Goal: Task Accomplishment & Management: Complete application form

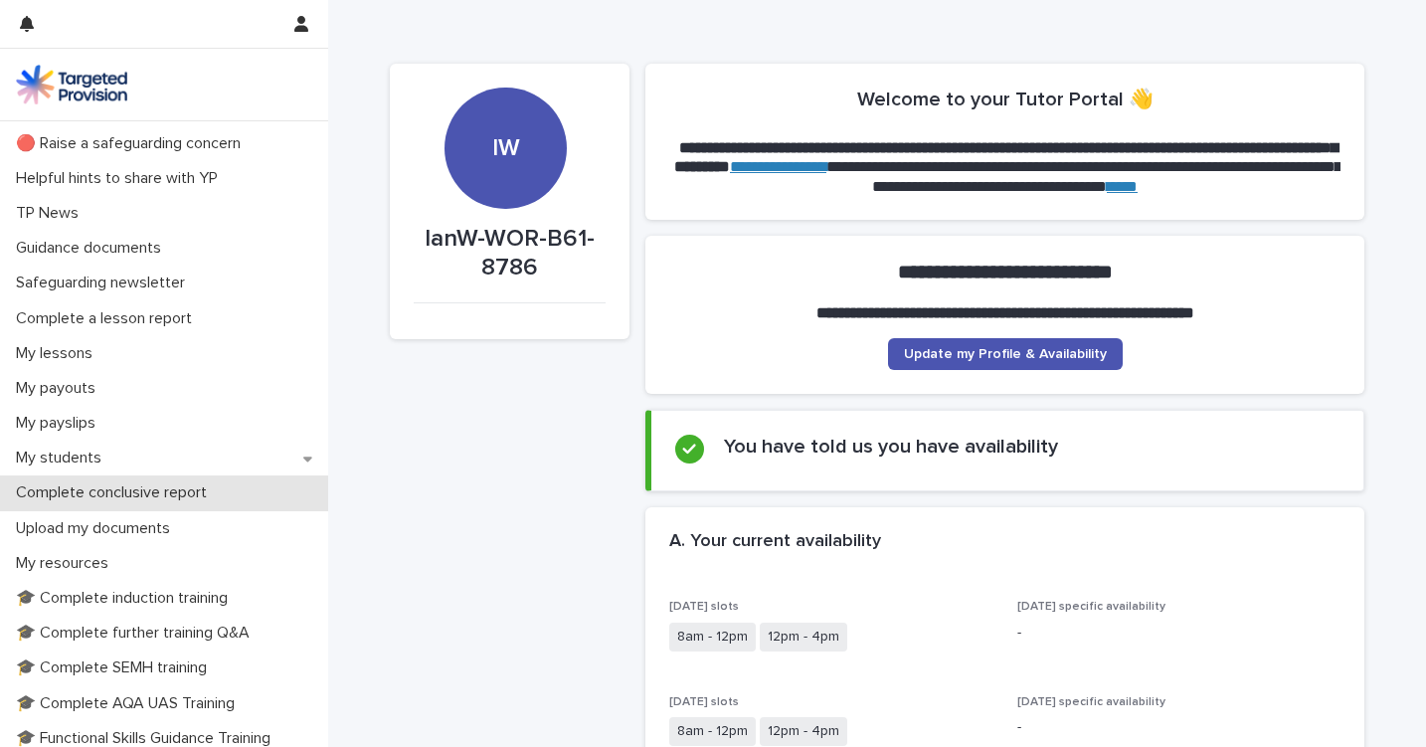
scroll to position [67, 0]
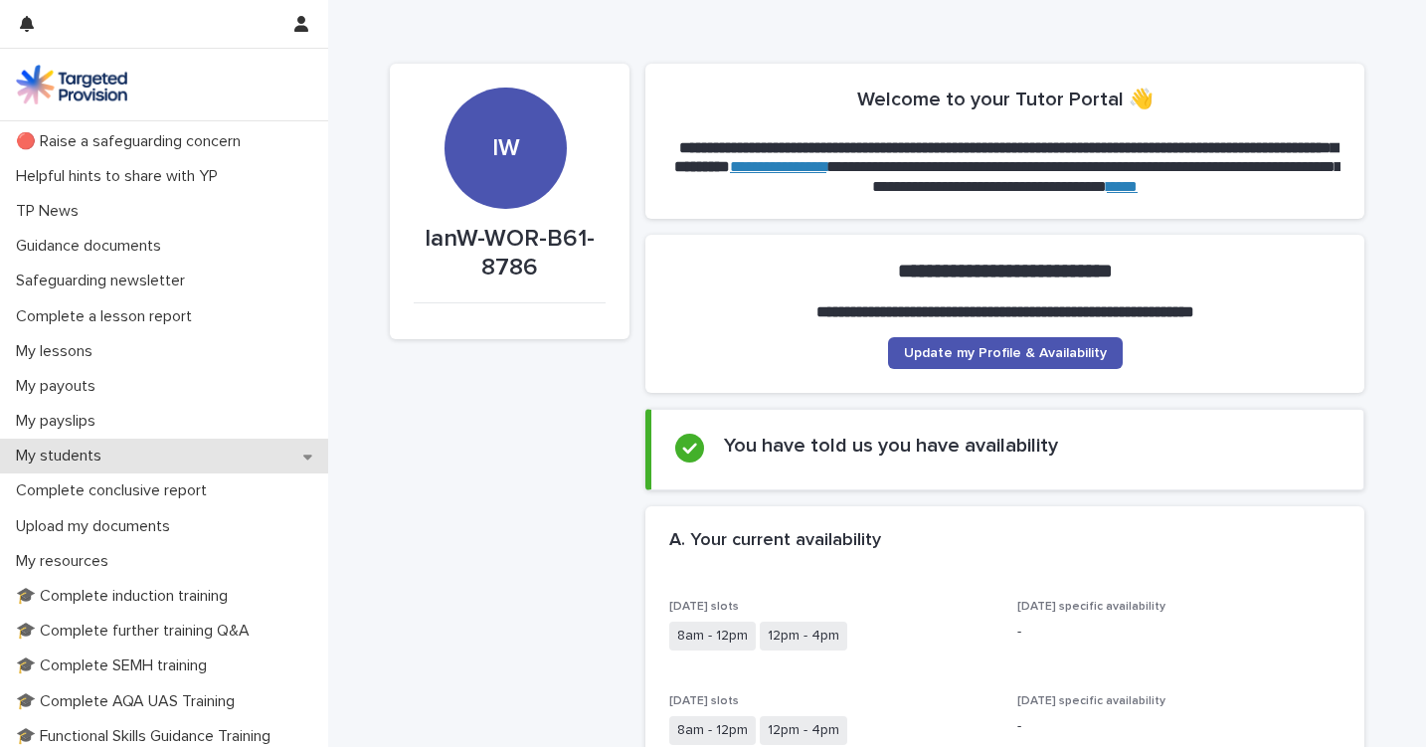
click at [105, 450] on p "My students" at bounding box center [62, 456] width 109 height 19
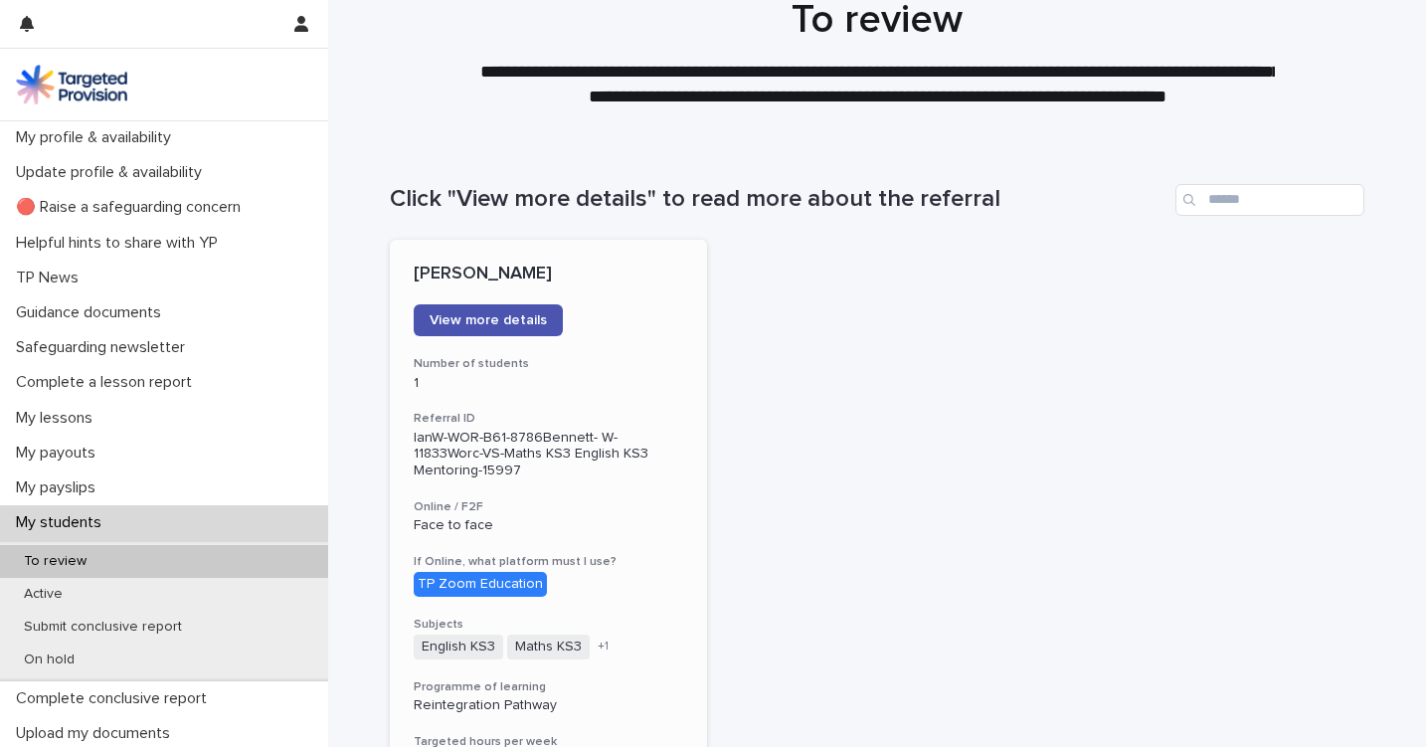
scroll to position [61, 0]
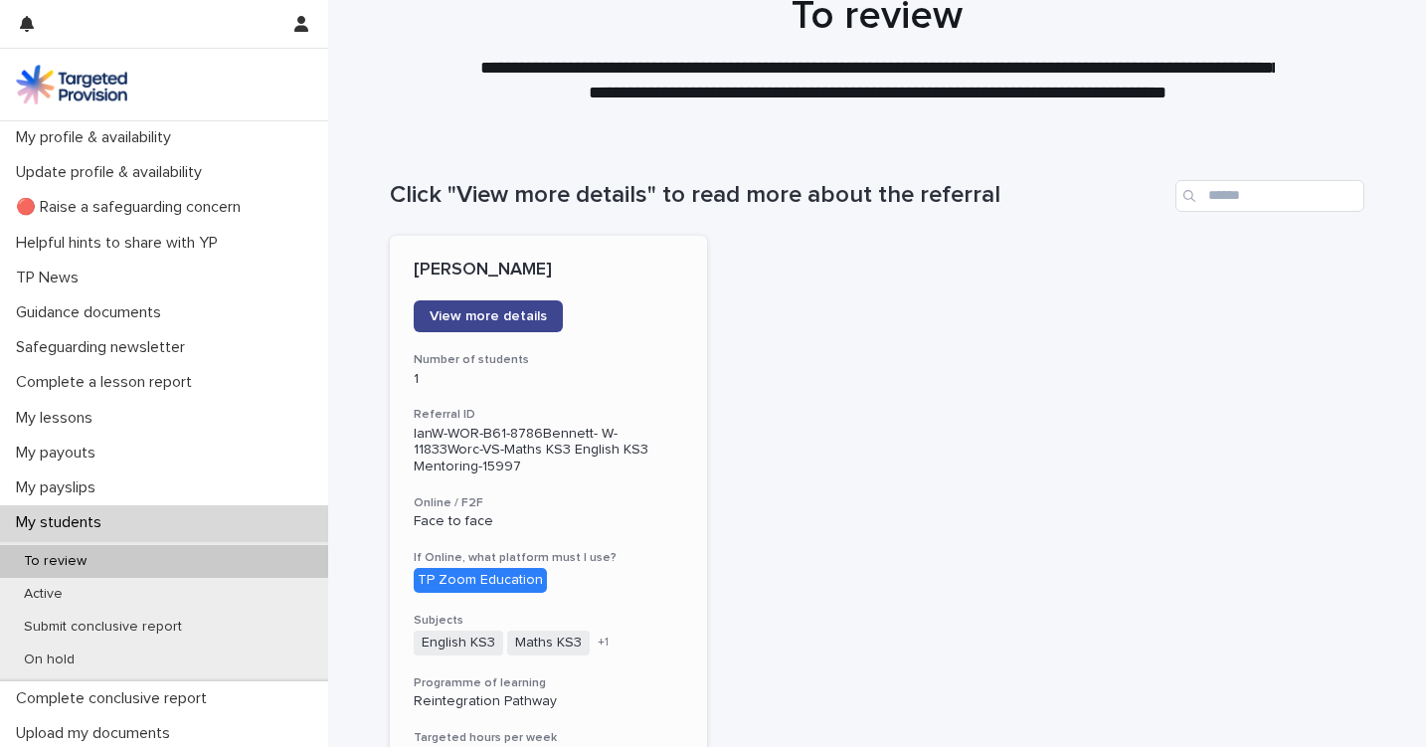
click at [479, 302] on link "View more details" at bounding box center [488, 316] width 149 height 32
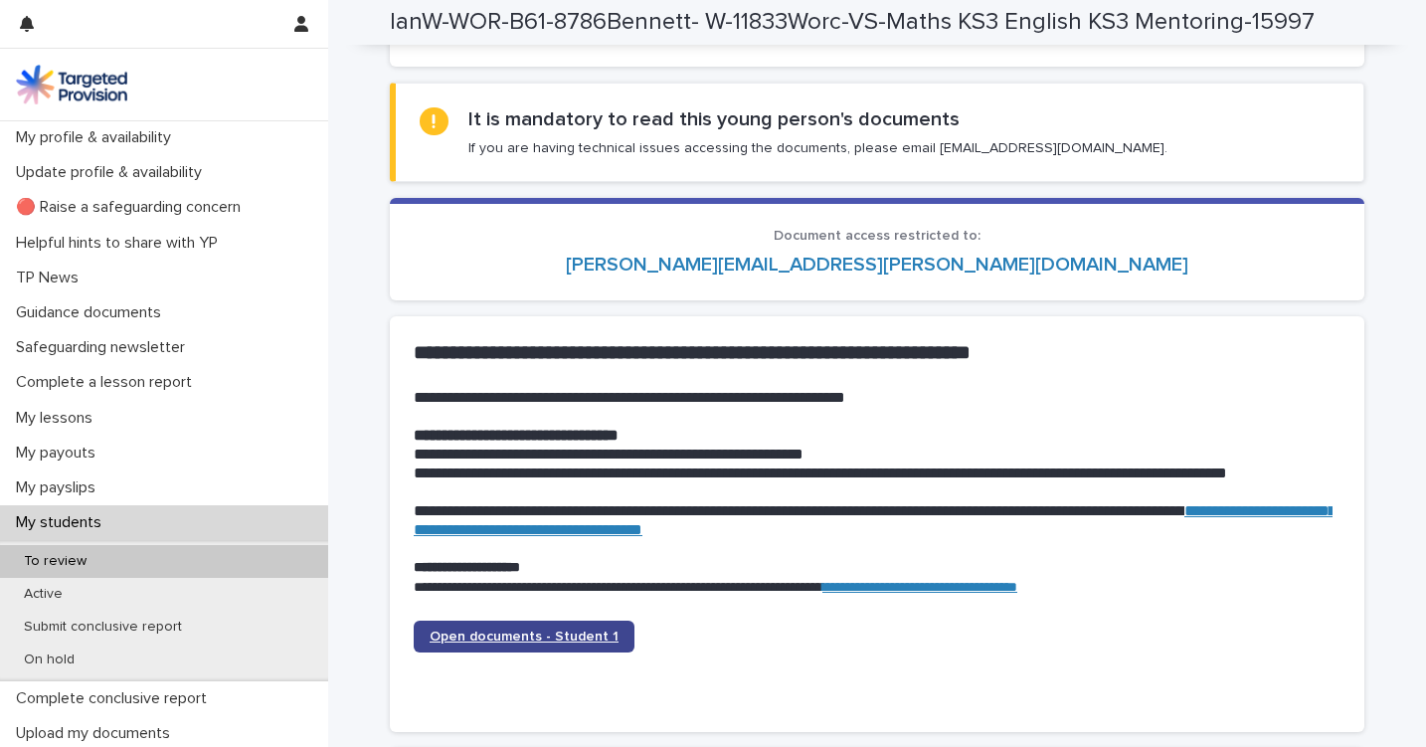
scroll to position [1819, 0]
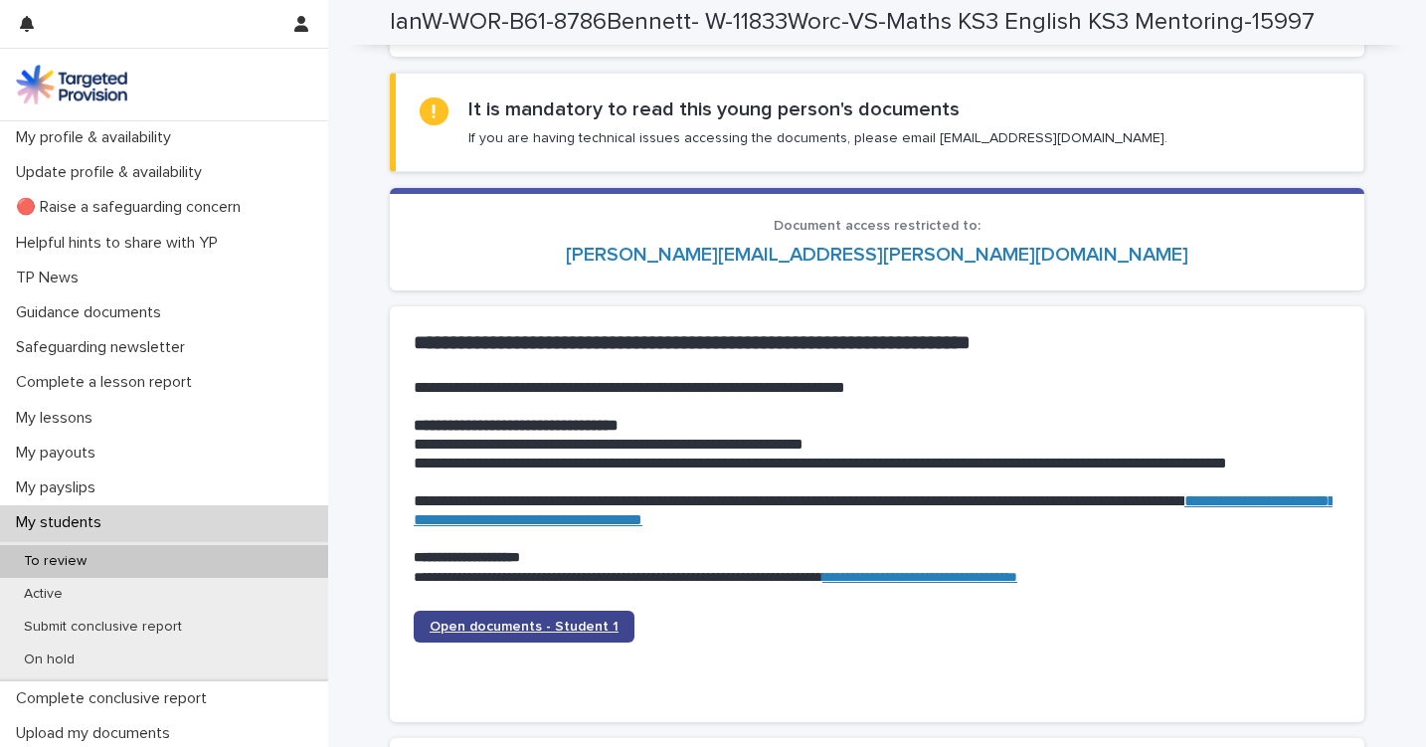
click at [538, 620] on span "Open documents - Student 1" at bounding box center [524, 627] width 189 height 14
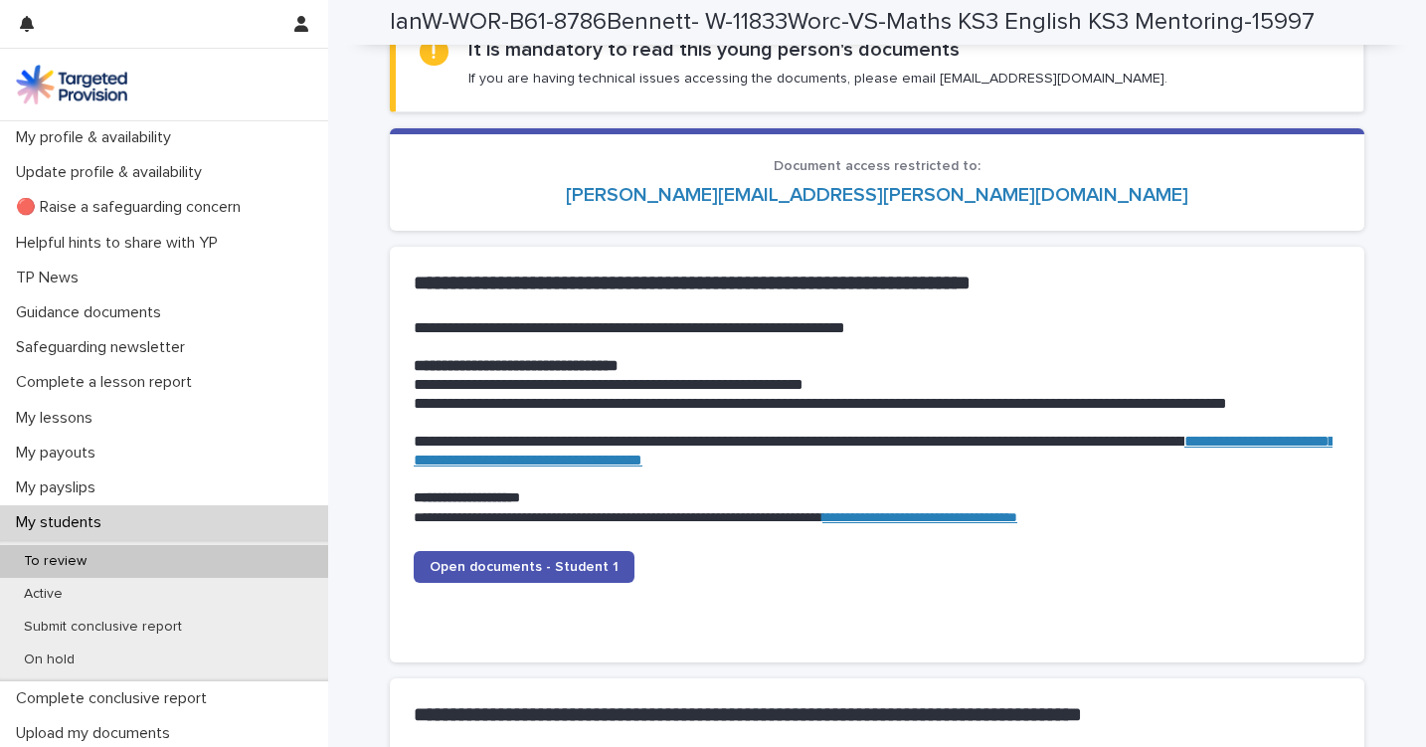
scroll to position [1886, 0]
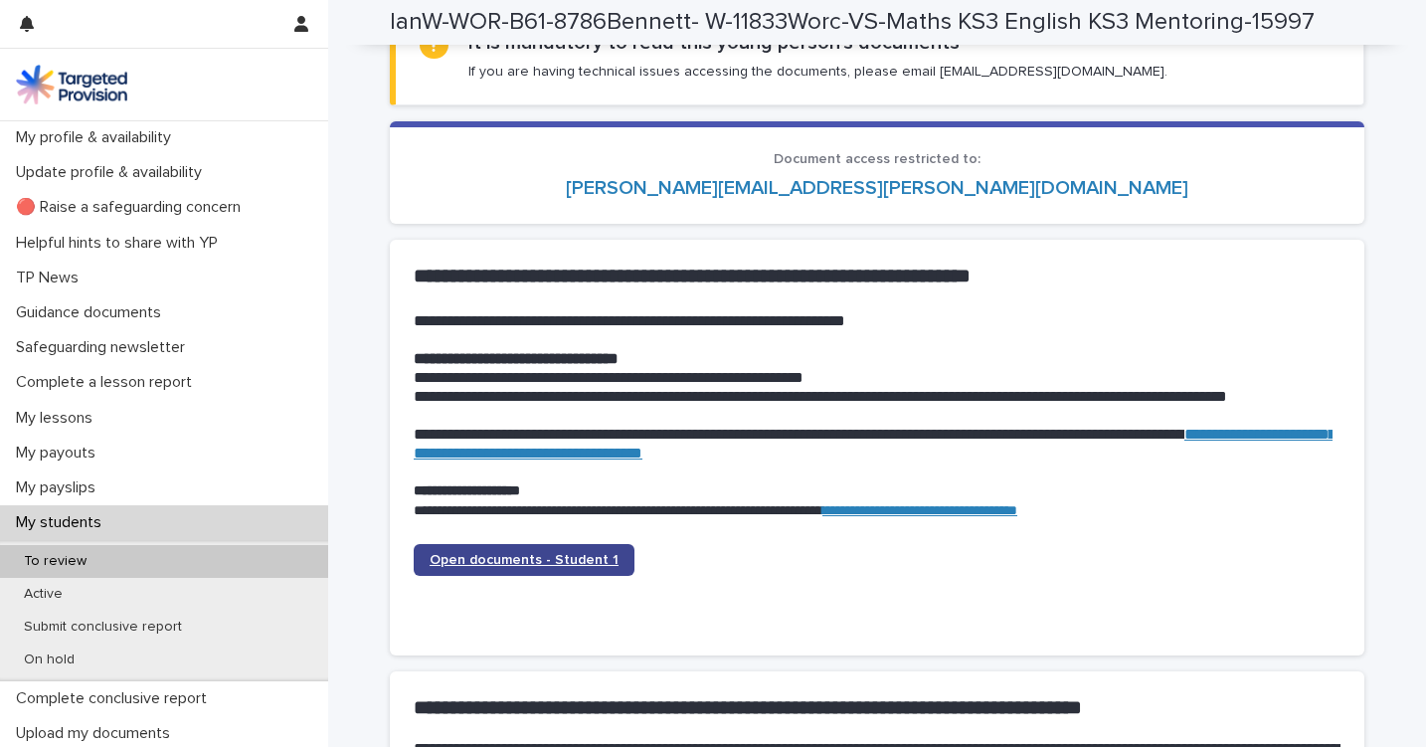
click at [526, 553] on span "Open documents - Student 1" at bounding box center [524, 560] width 189 height 14
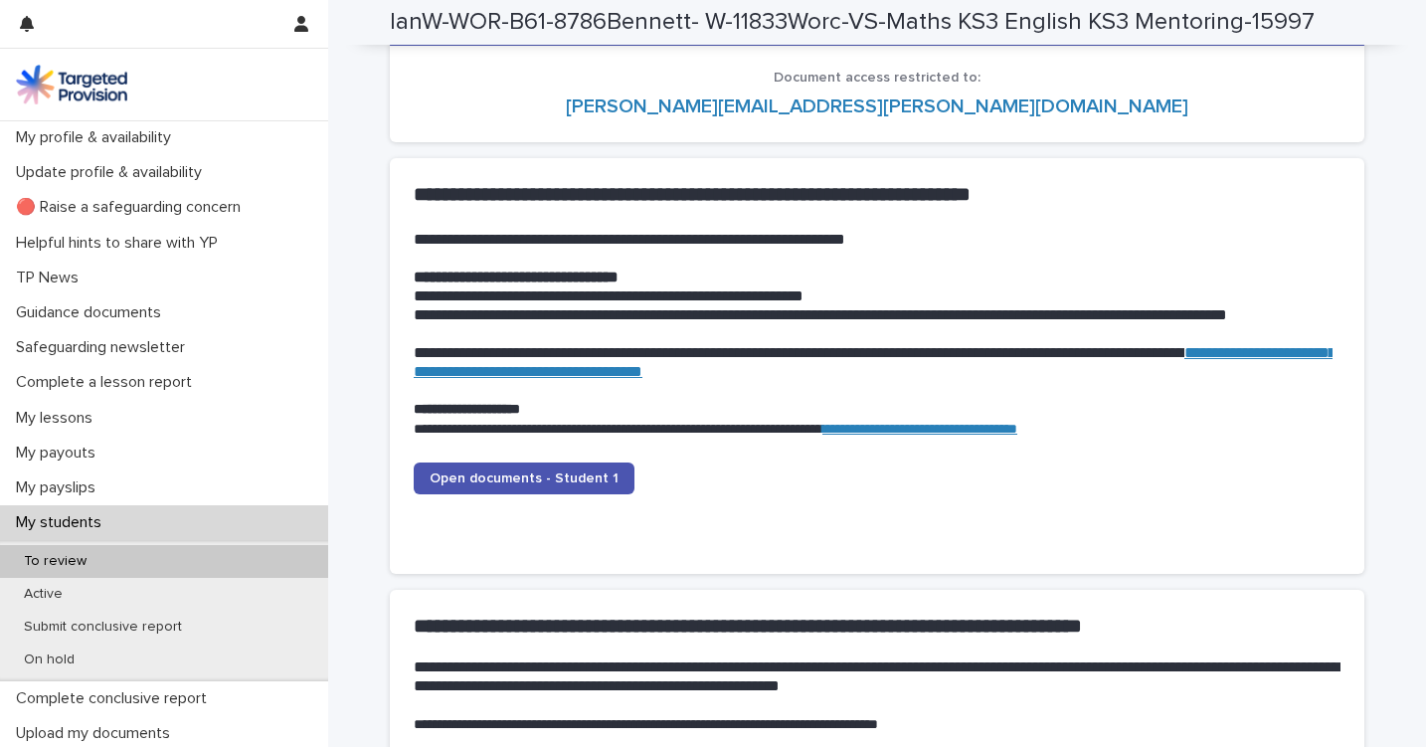
scroll to position [1962, 0]
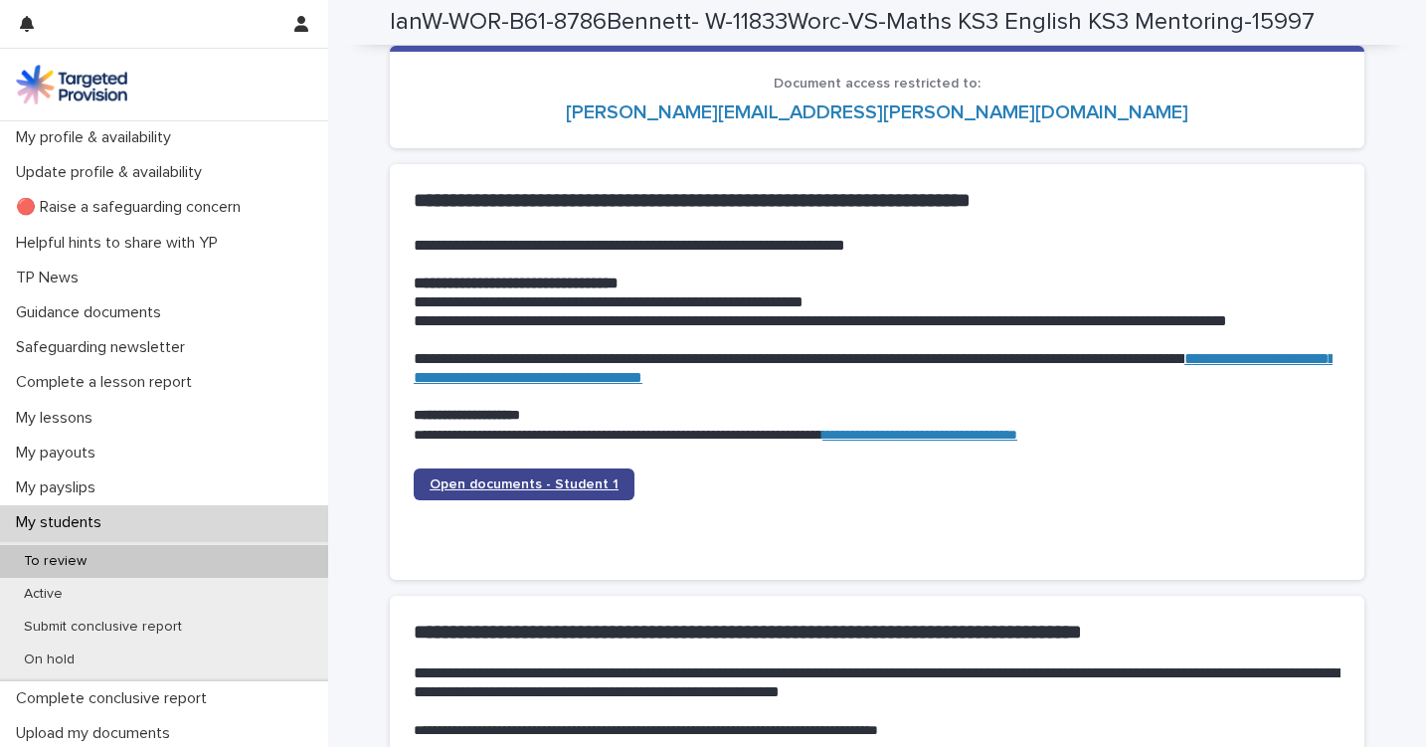
click at [573, 468] on link "Open documents - Student 1" at bounding box center [524, 484] width 221 height 32
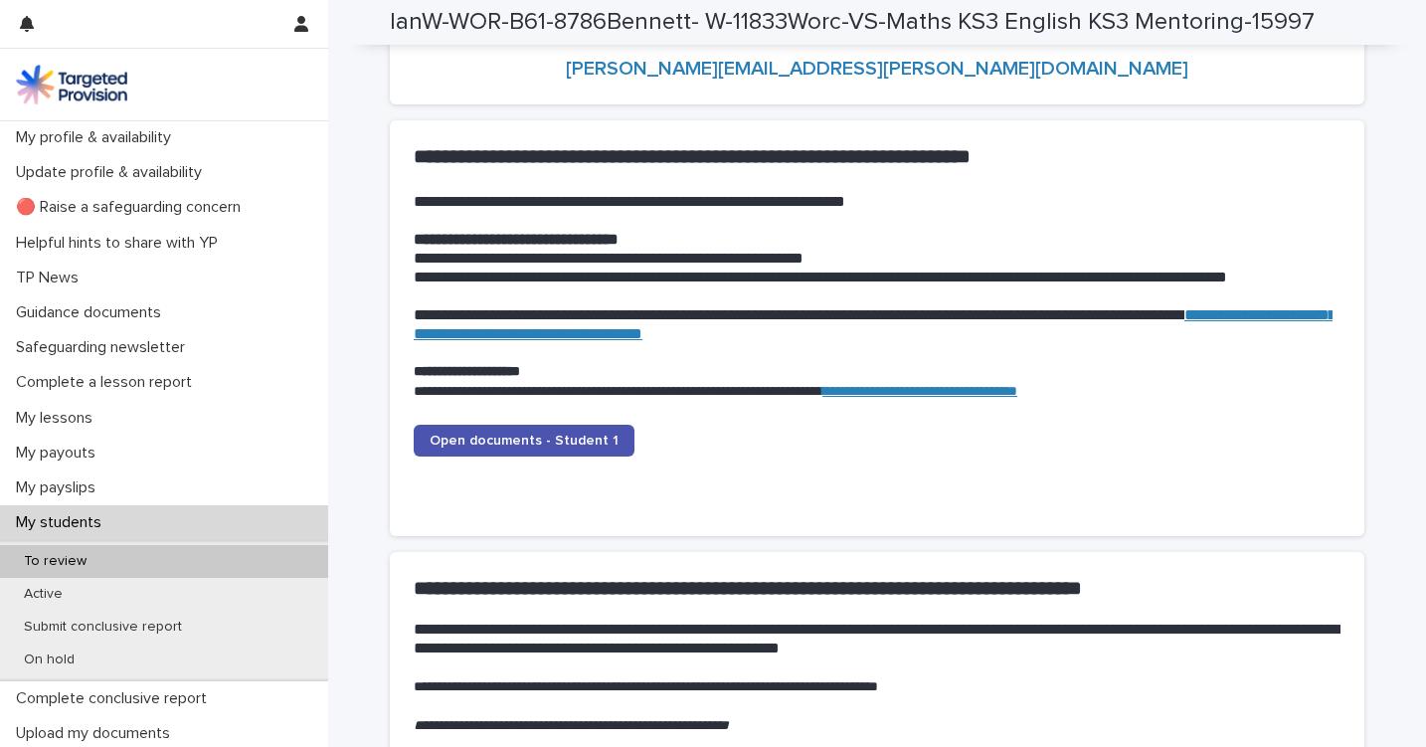
scroll to position [2009, 0]
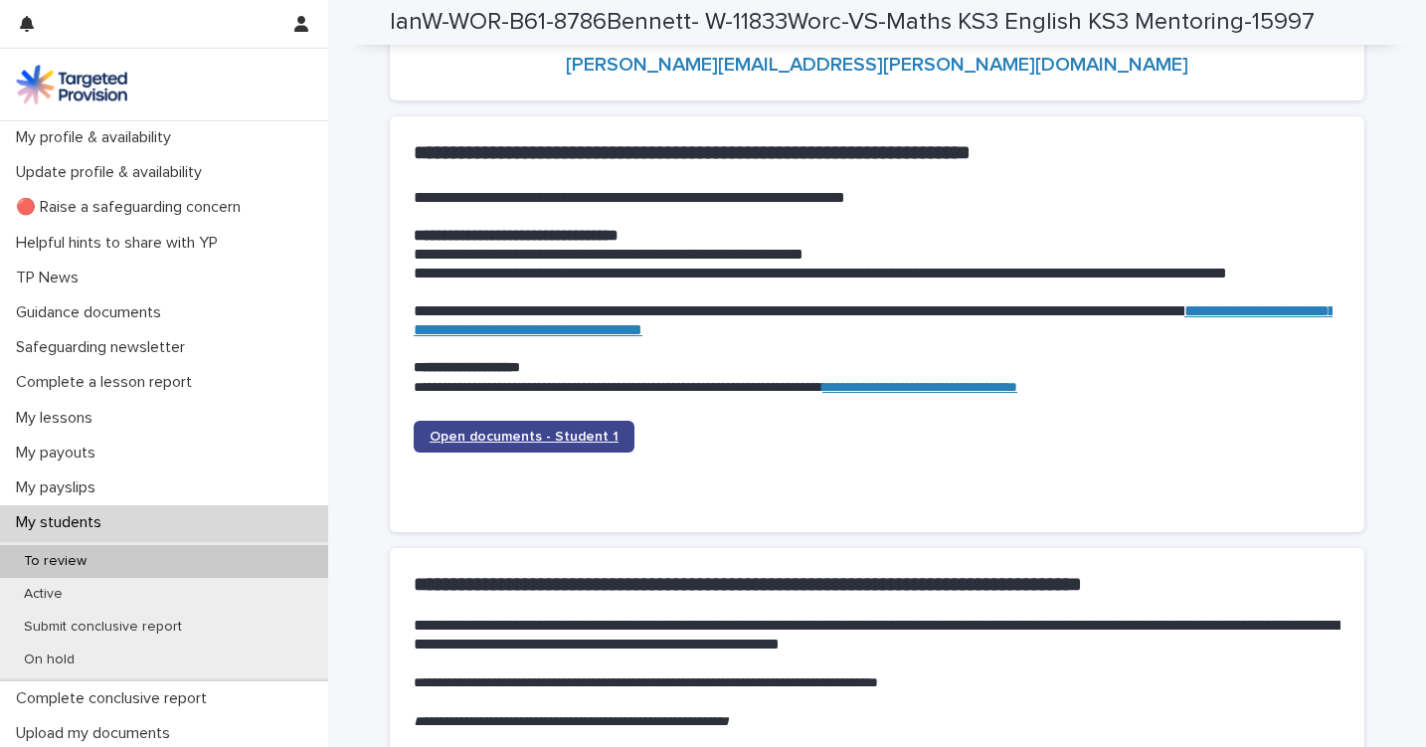
click at [521, 421] on link "Open documents - Student 1" at bounding box center [524, 437] width 221 height 32
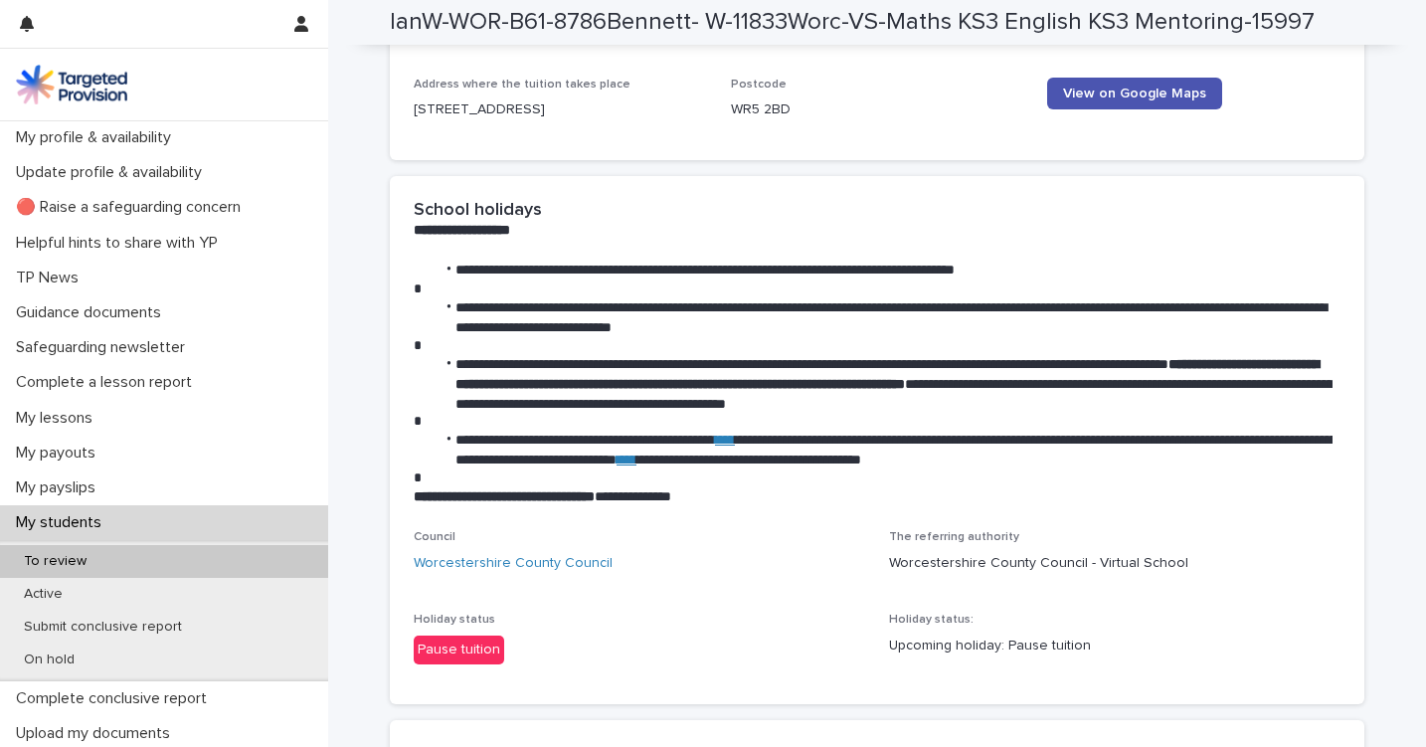
scroll to position [1, 0]
click at [158, 374] on p "Complete a lesson report" at bounding box center [108, 381] width 200 height 19
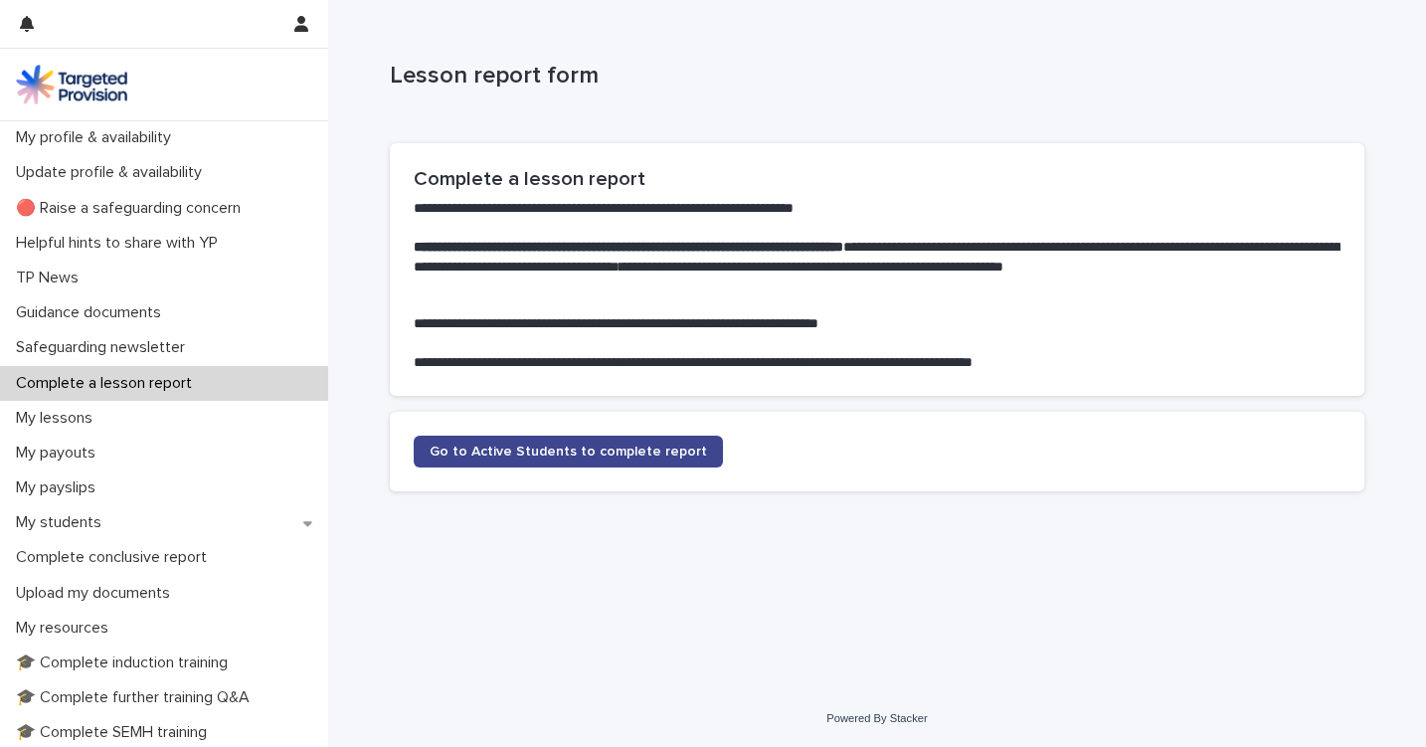
click at [479, 445] on span "Go to Active Students to complete report" at bounding box center [569, 452] width 278 height 14
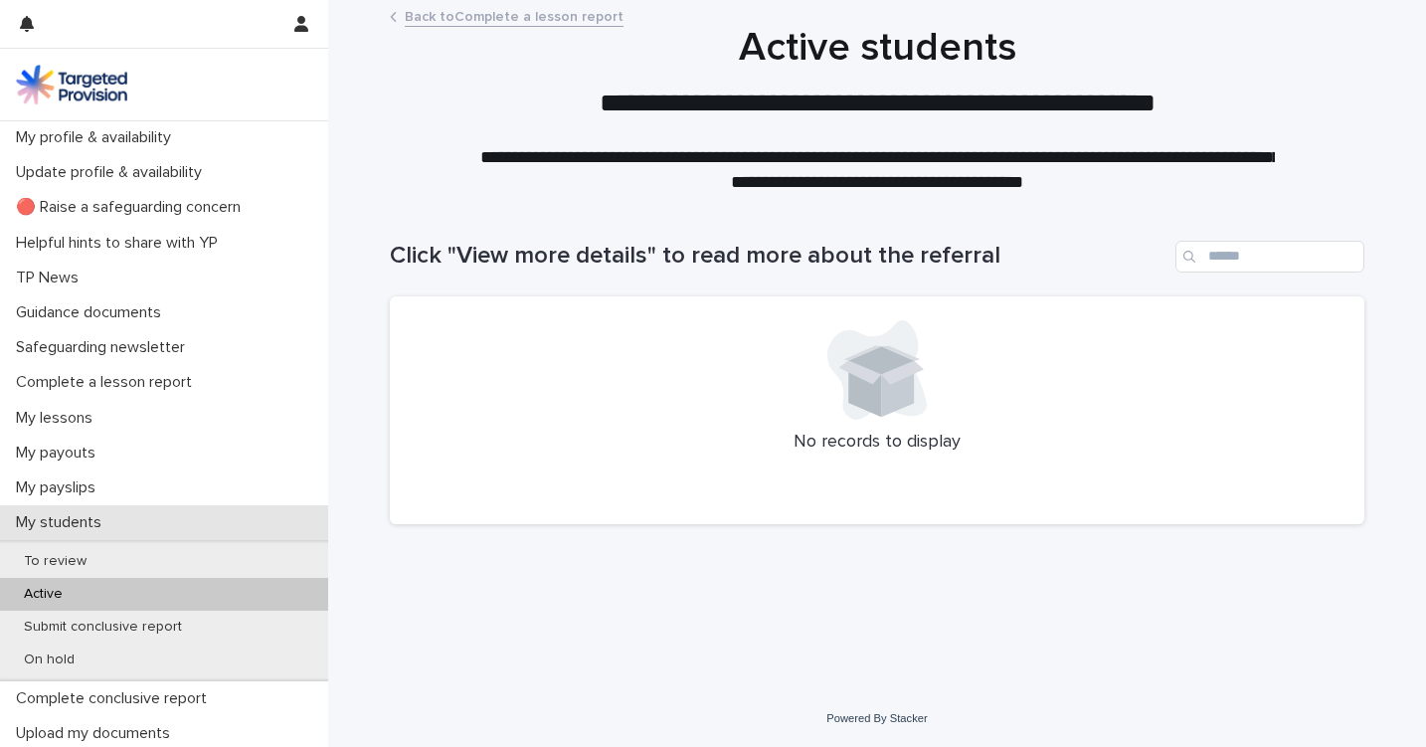
click at [76, 513] on p "My students" at bounding box center [62, 522] width 109 height 19
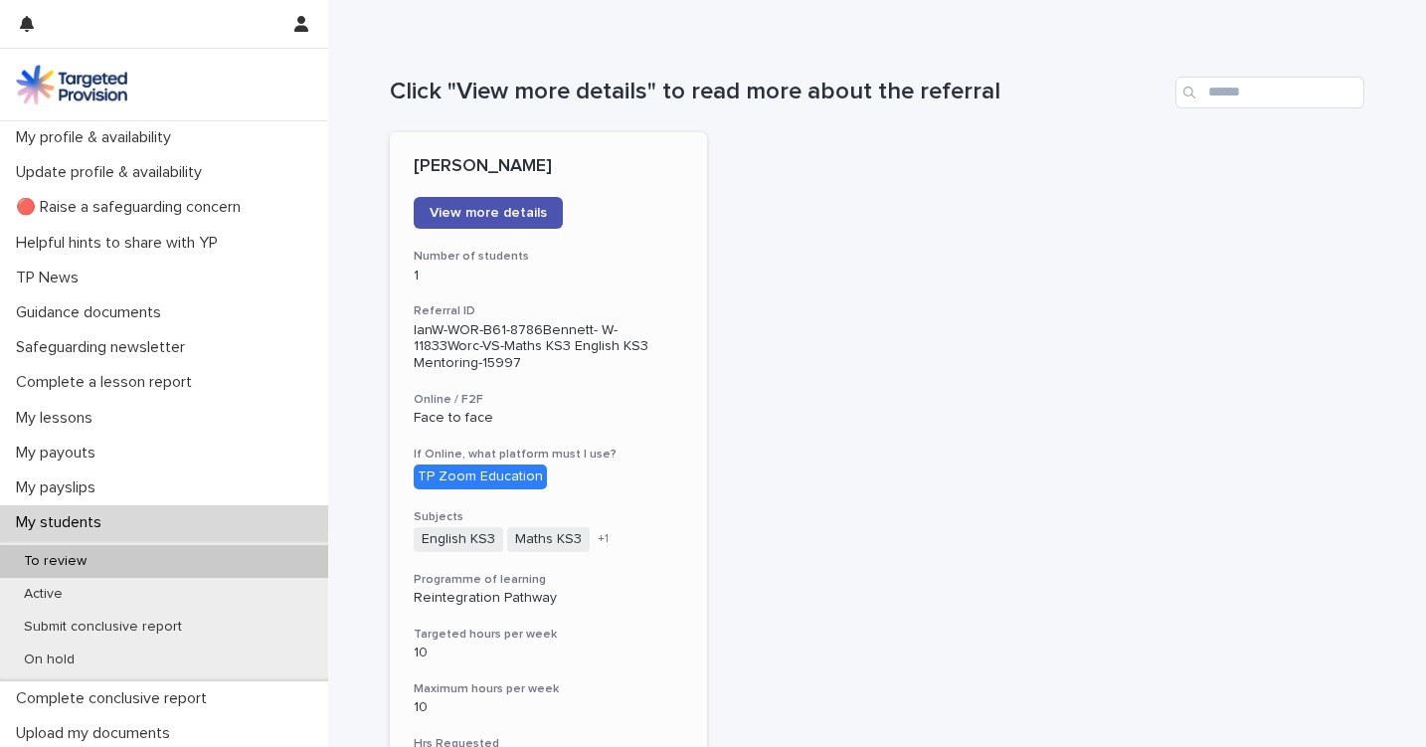
scroll to position [147, 0]
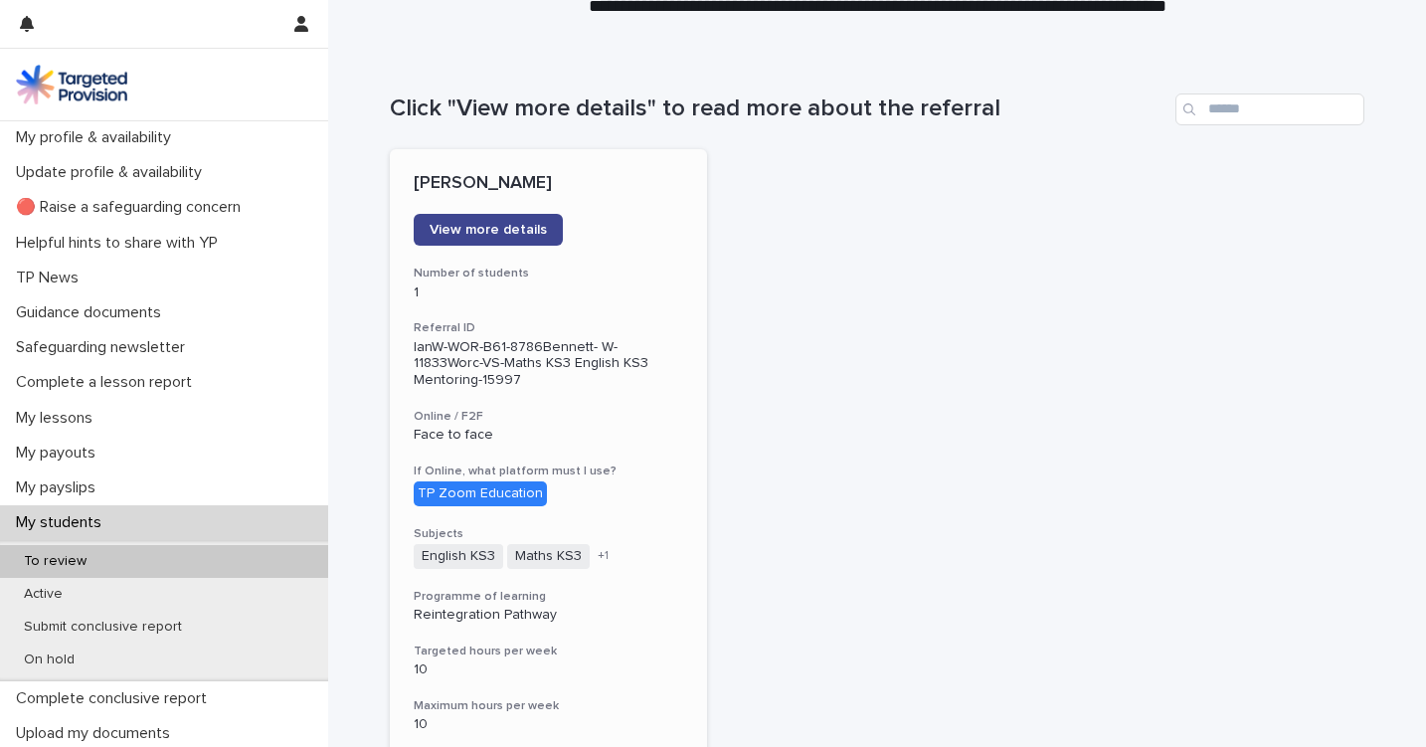
click at [493, 220] on link "View more details" at bounding box center [488, 230] width 149 height 32
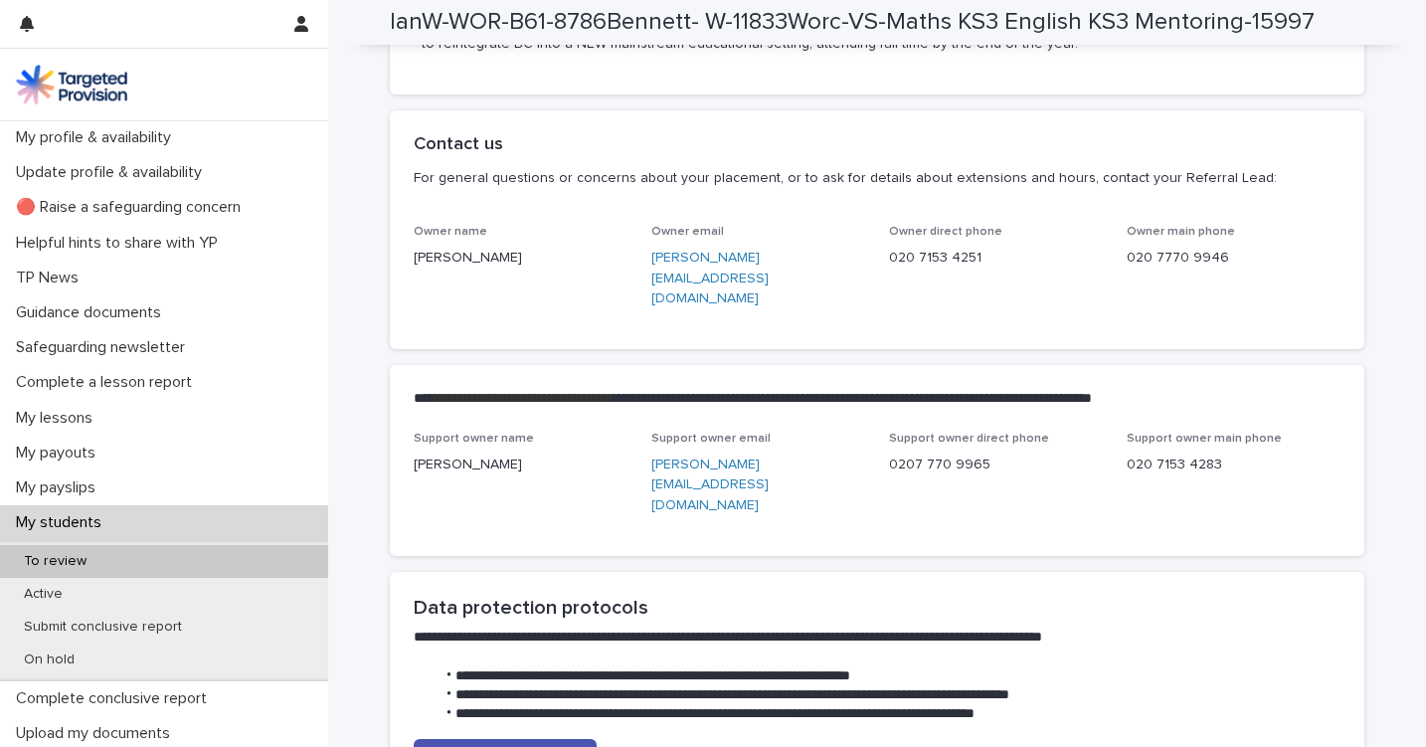
scroll to position [4719, 0]
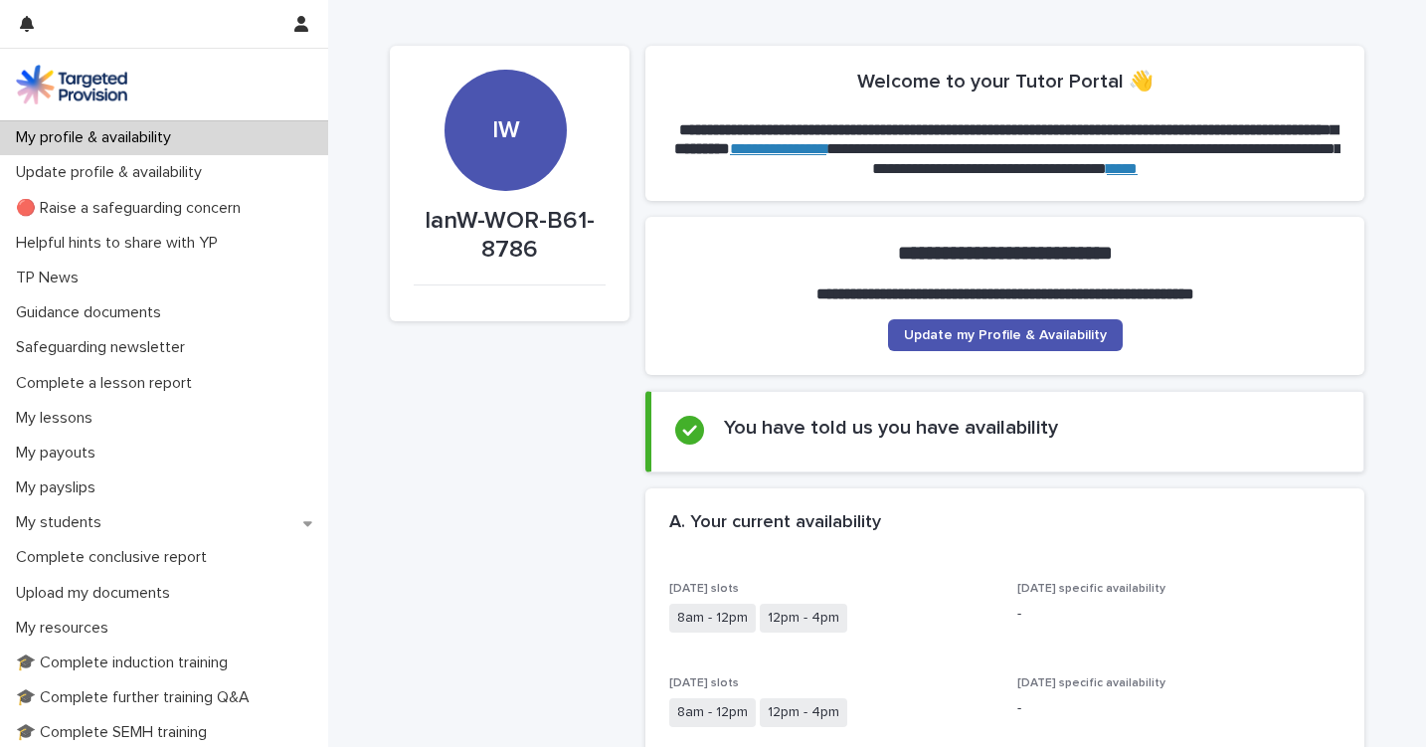
scroll to position [28, 0]
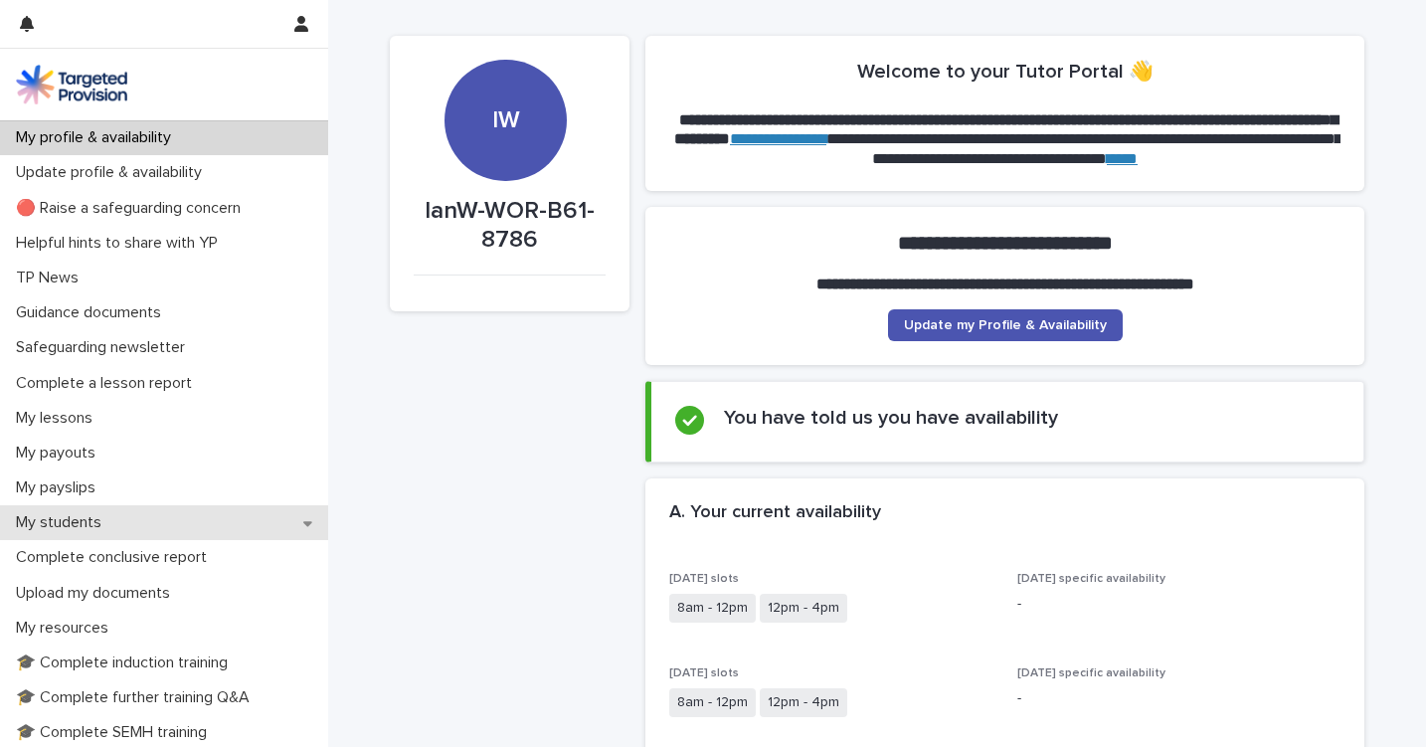
click at [68, 518] on p "My students" at bounding box center [62, 522] width 109 height 19
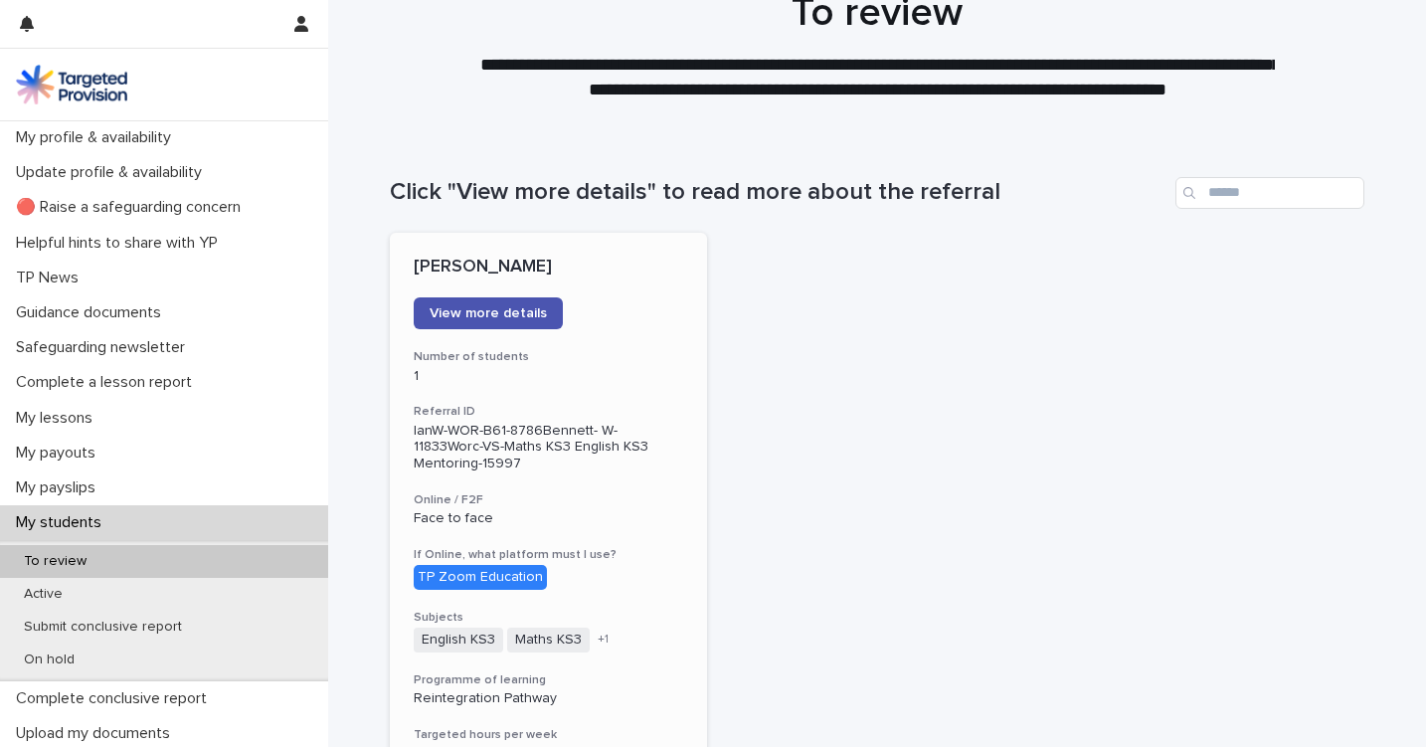
scroll to position [76, 0]
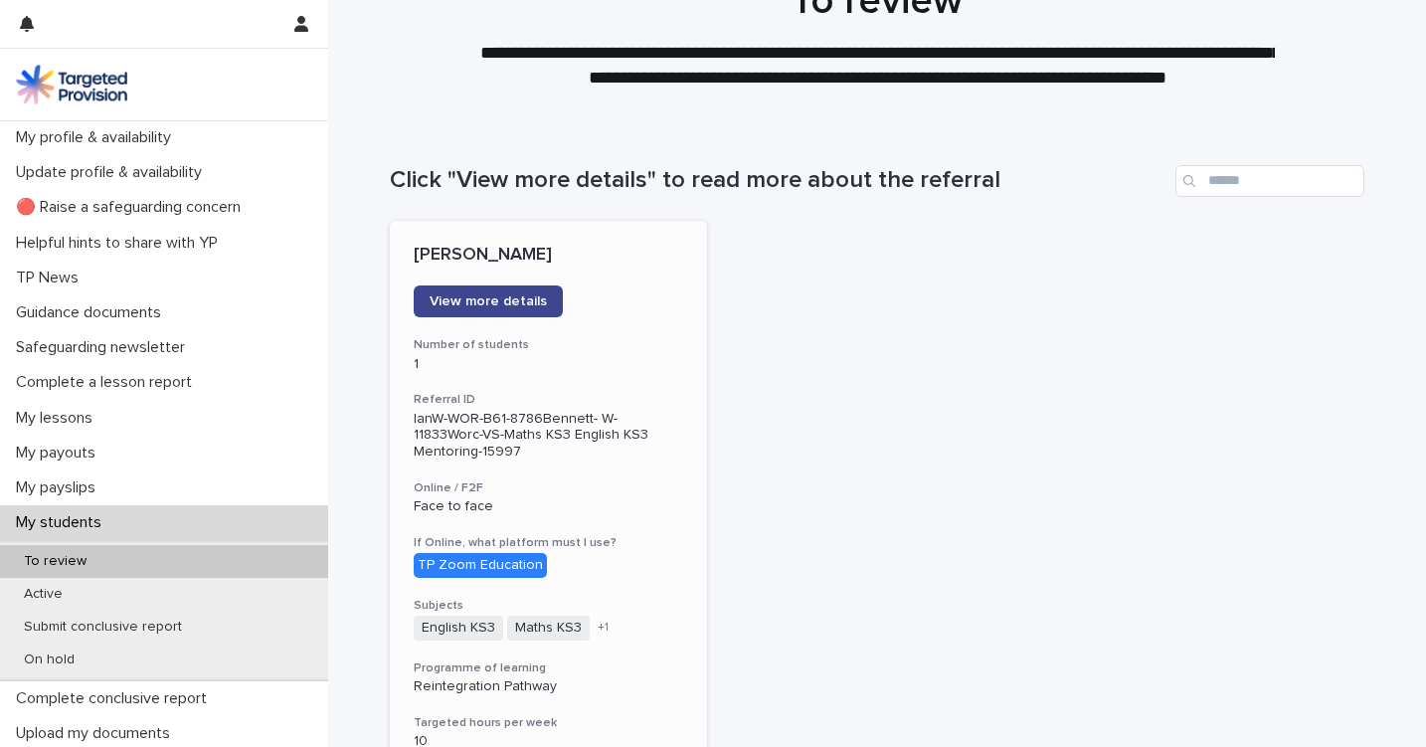
click at [515, 298] on span "View more details" at bounding box center [488, 301] width 117 height 14
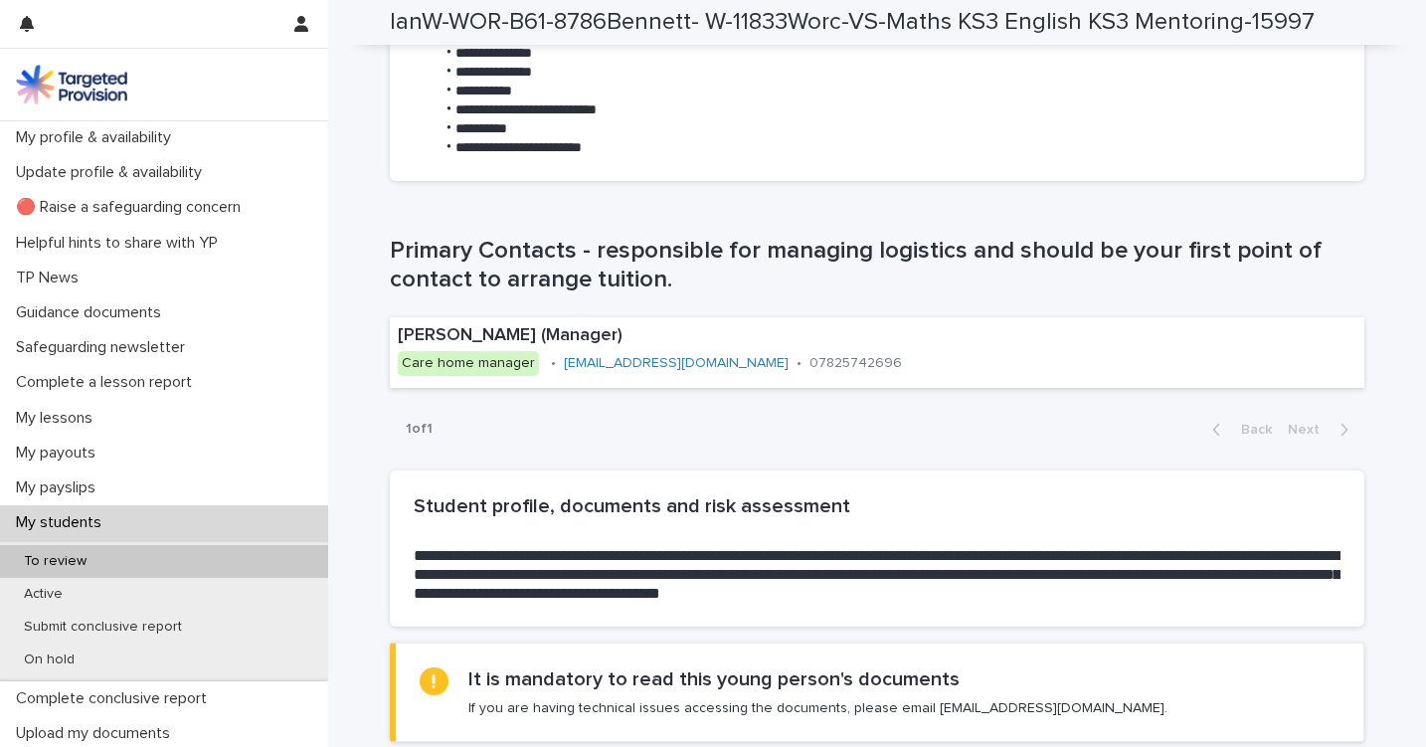
scroll to position [1242, 0]
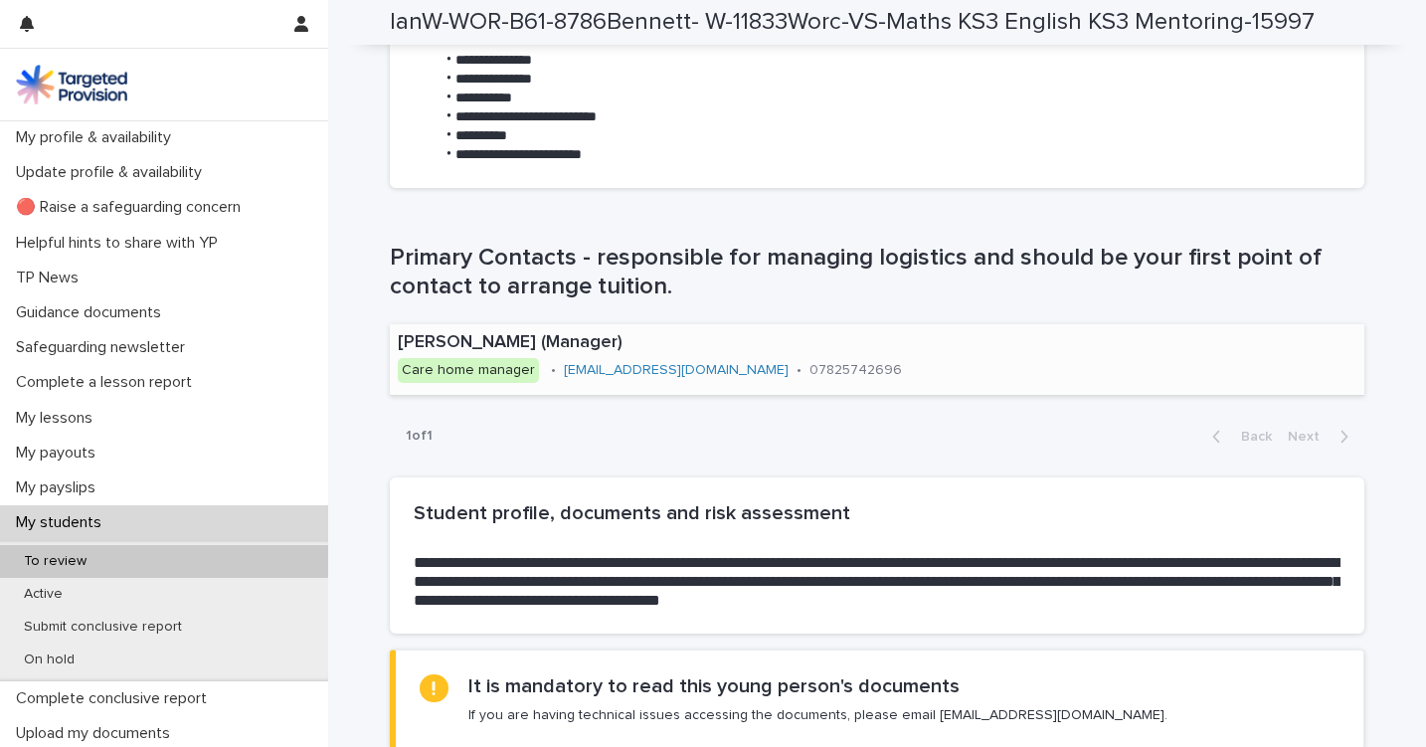
click at [569, 363] on link "[EMAIL_ADDRESS][DOMAIN_NAME]" at bounding box center [676, 370] width 225 height 14
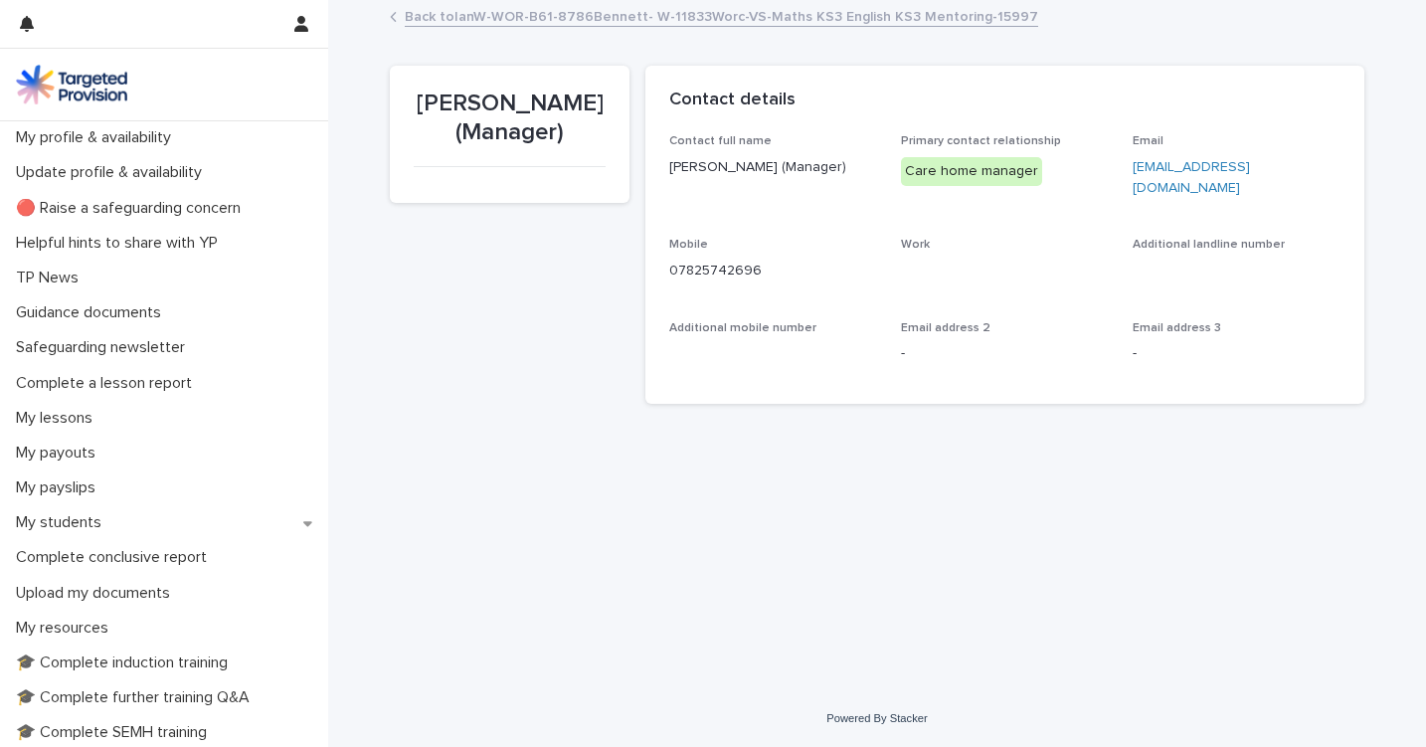
drag, startPoint x: 1131, startPoint y: 162, endPoint x: 1170, endPoint y: 151, distance: 40.3
click at [1170, 151] on div "Contact full name Zoe Brewer (Manager) Primary contact relationship Care home m…" at bounding box center [1004, 256] width 671 height 245
click at [1170, 163] on link "[EMAIL_ADDRESS][DOMAIN_NAME]" at bounding box center [1191, 177] width 117 height 35
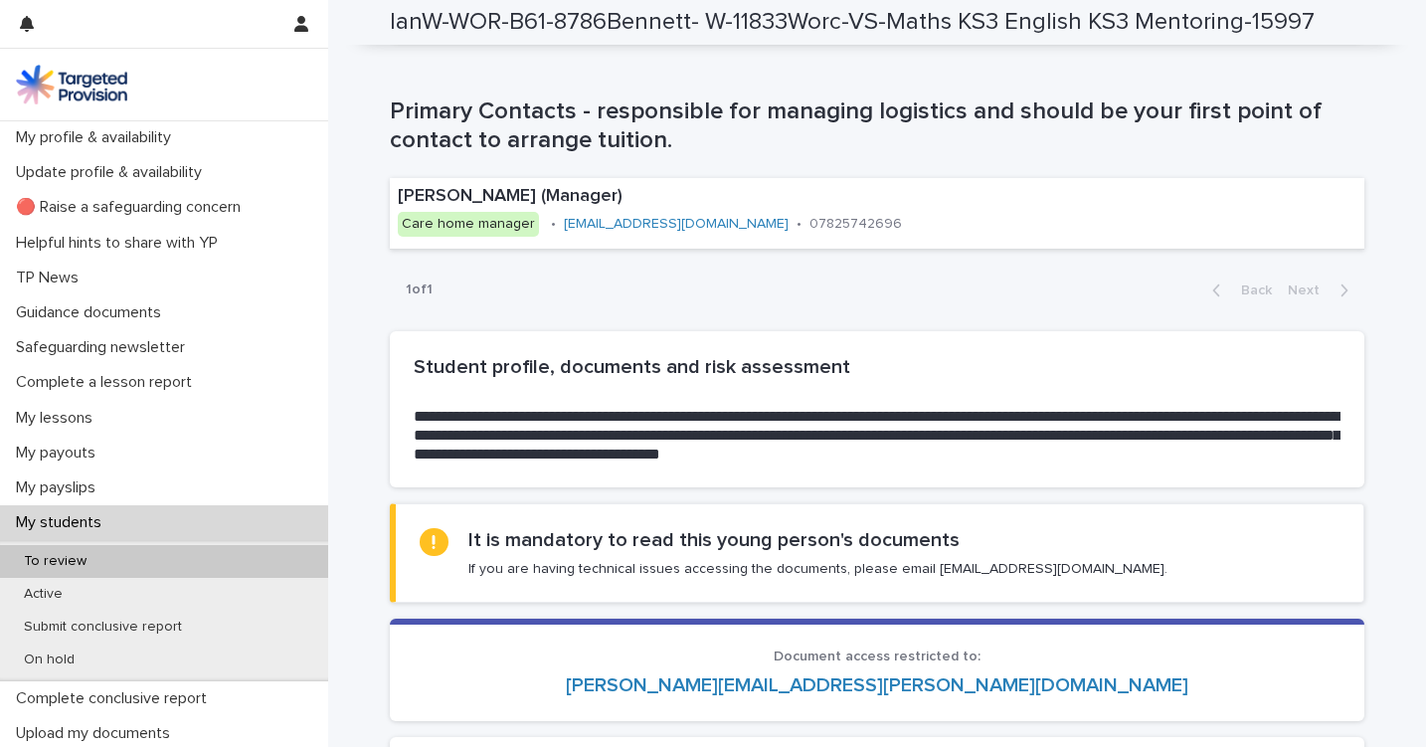
scroll to position [1417, 0]
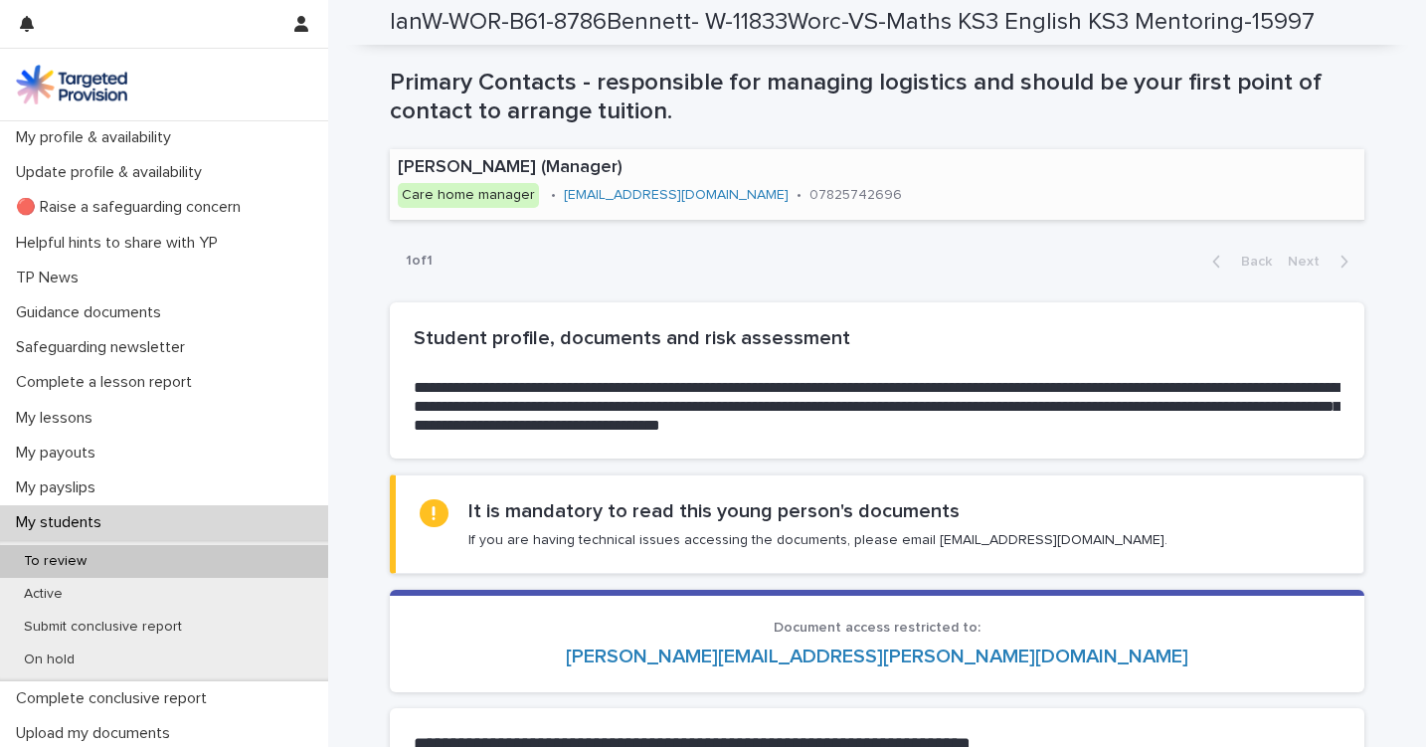
click at [471, 169] on p "[PERSON_NAME] (Manager)" at bounding box center [762, 168] width 729 height 22
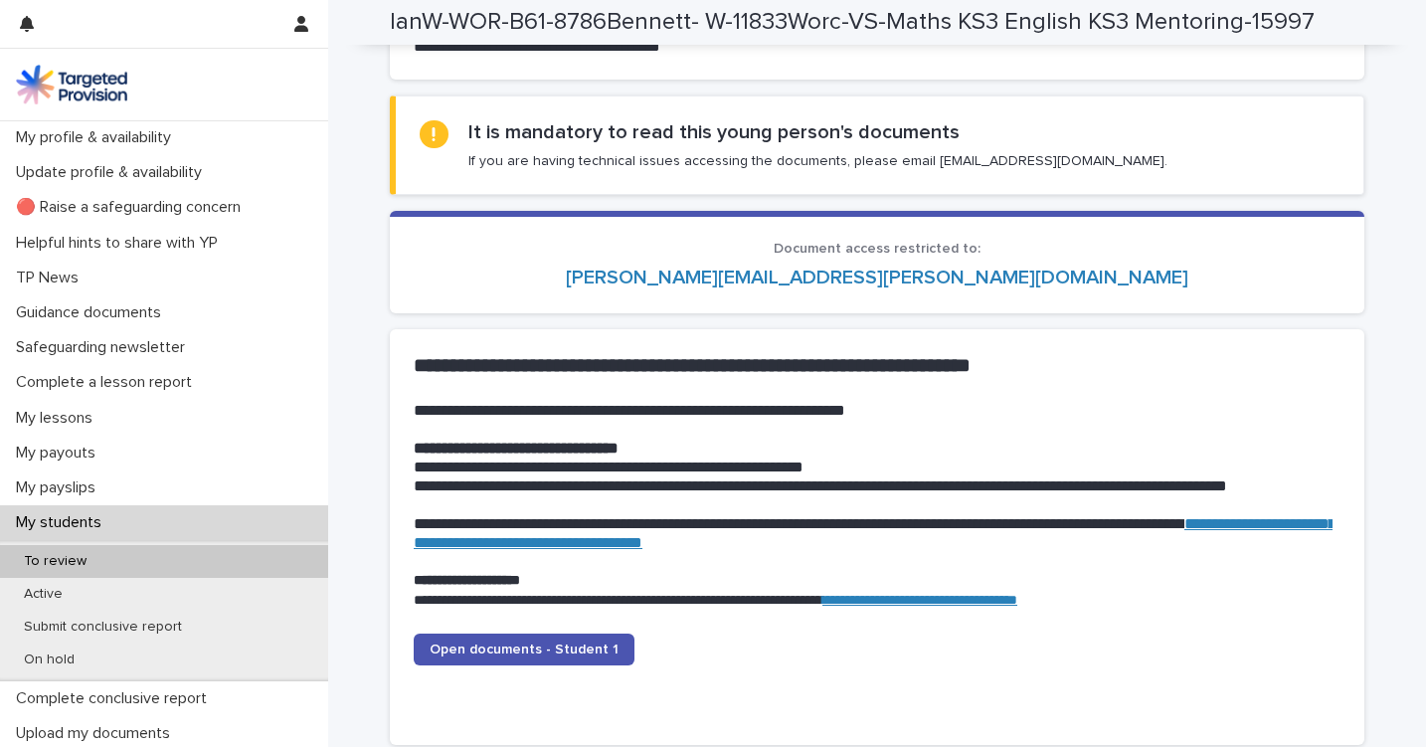
scroll to position [1805, 0]
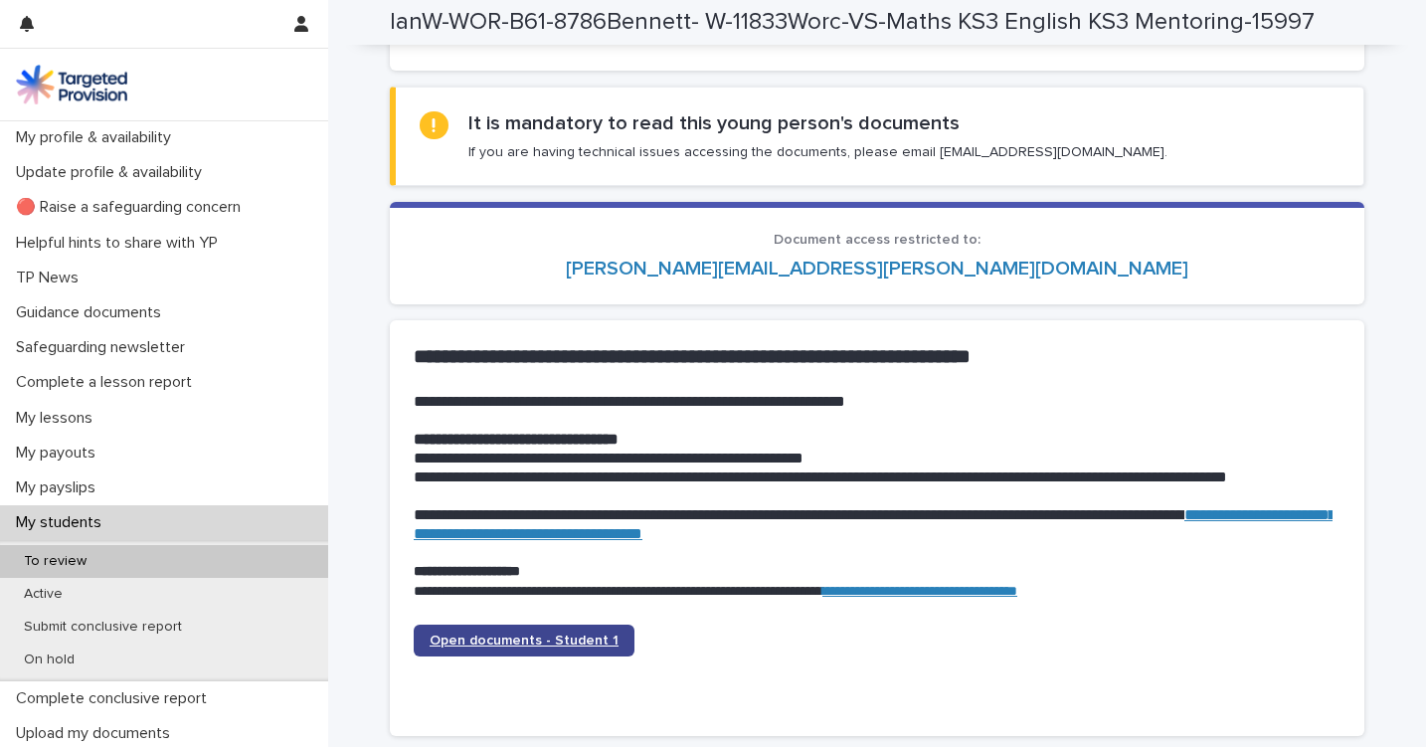
click at [501, 625] on link "Open documents - Student 1" at bounding box center [524, 641] width 221 height 32
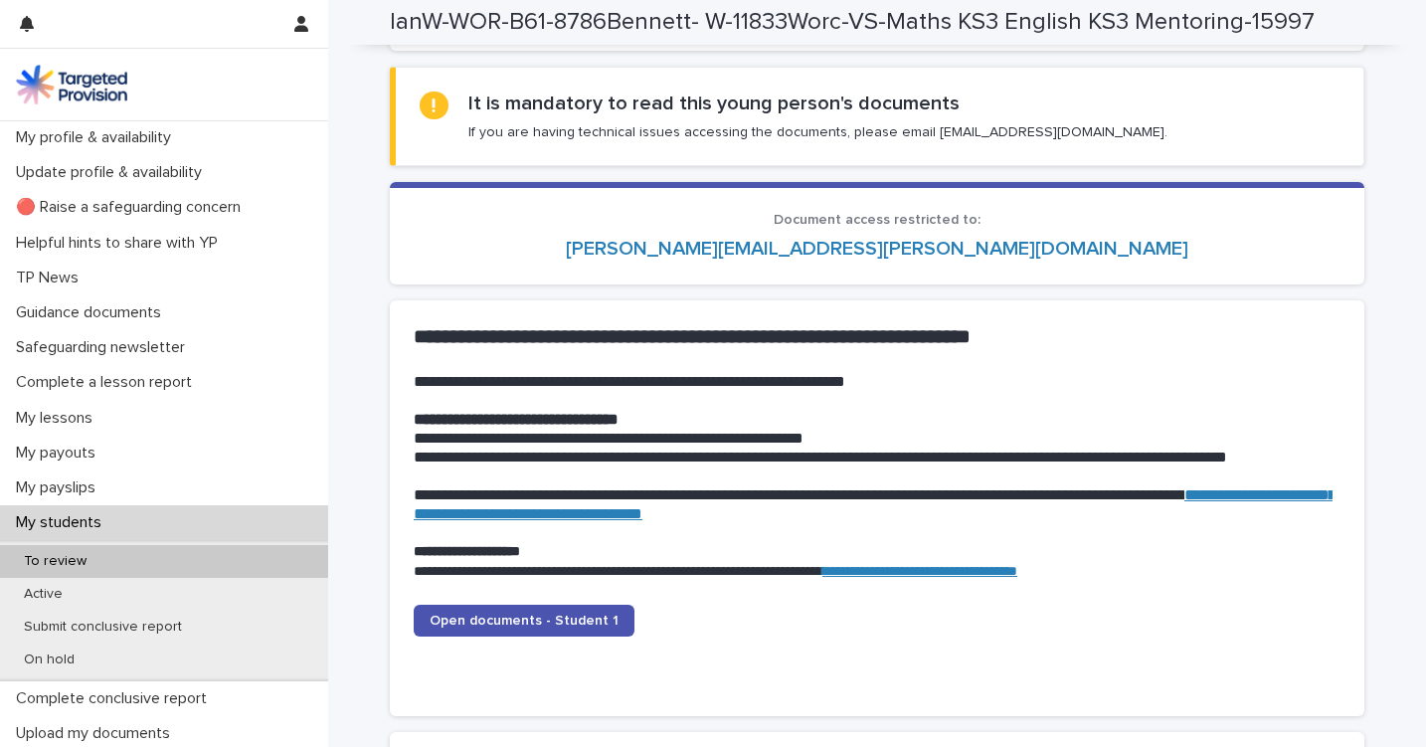
scroll to position [1840, 0]
